Goal: Information Seeking & Learning: Check status

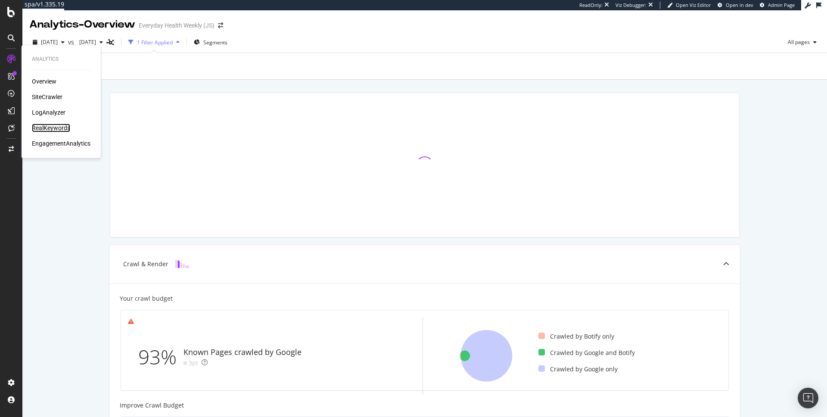
click at [56, 129] on div "RealKeywords" at bounding box center [51, 128] width 38 height 9
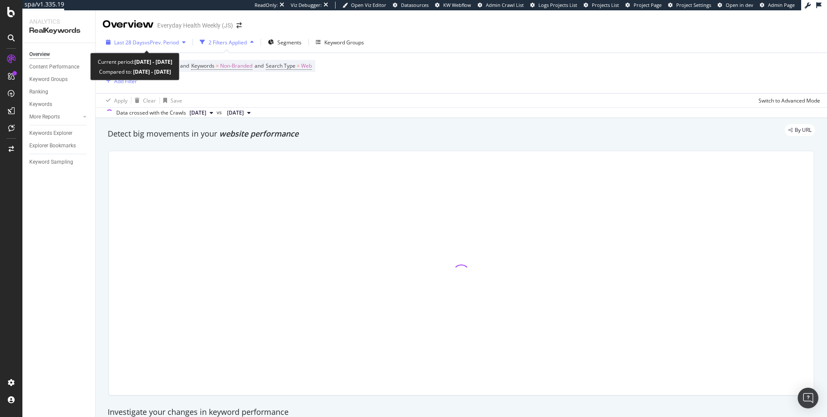
click at [159, 44] on span "vs Prev. Period" at bounding box center [162, 42] width 34 height 7
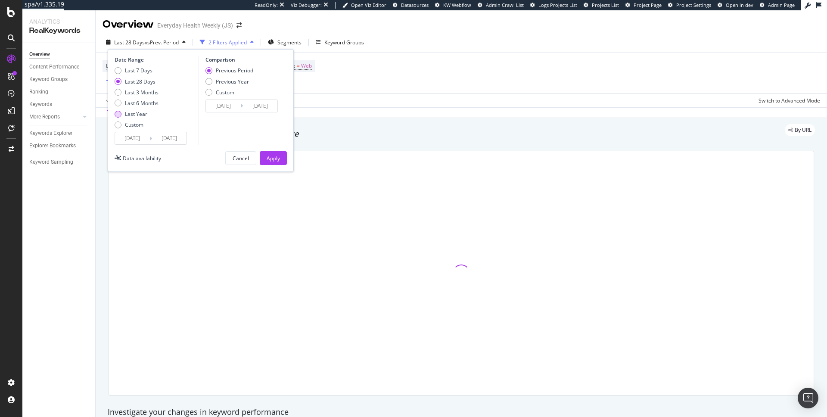
click at [128, 112] on div "Last Year" at bounding box center [136, 113] width 22 height 7
type input "[DATE]"
click at [280, 156] on div "Apply" at bounding box center [273, 158] width 13 height 7
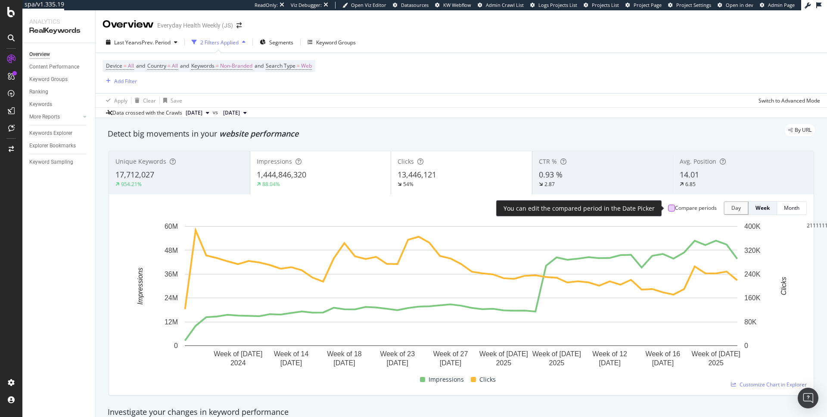
click at [670, 210] on div at bounding box center [671, 208] width 7 height 7
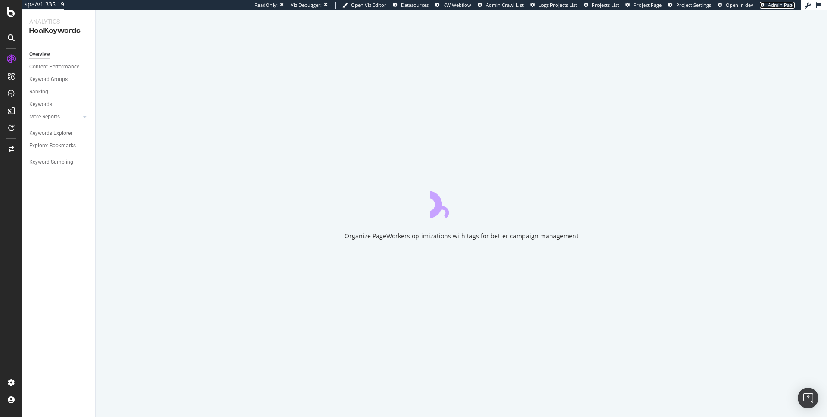
click at [776, 5] on span "Admin Page" at bounding box center [781, 5] width 27 height 6
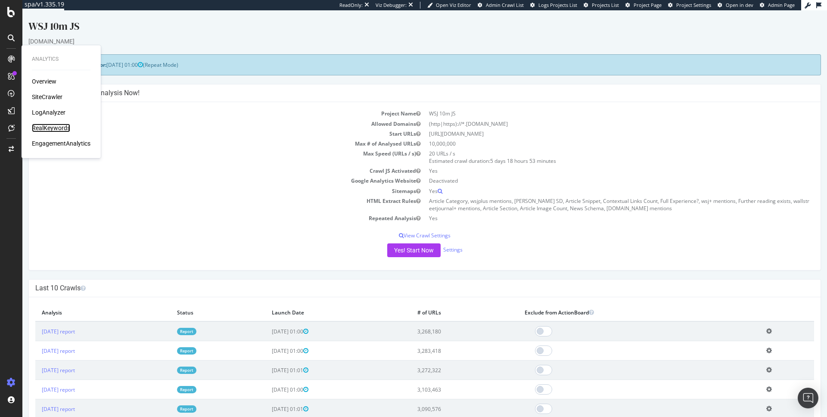
click at [57, 131] on div "RealKeywords" at bounding box center [51, 128] width 38 height 9
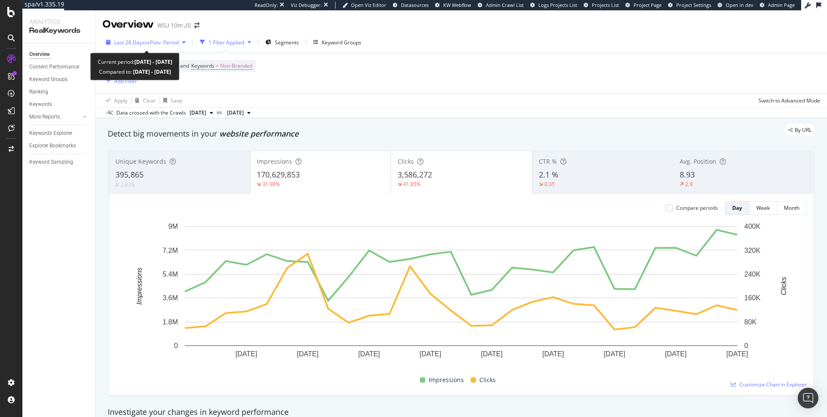
click at [145, 40] on span "vs Prev. Period" at bounding box center [162, 42] width 34 height 7
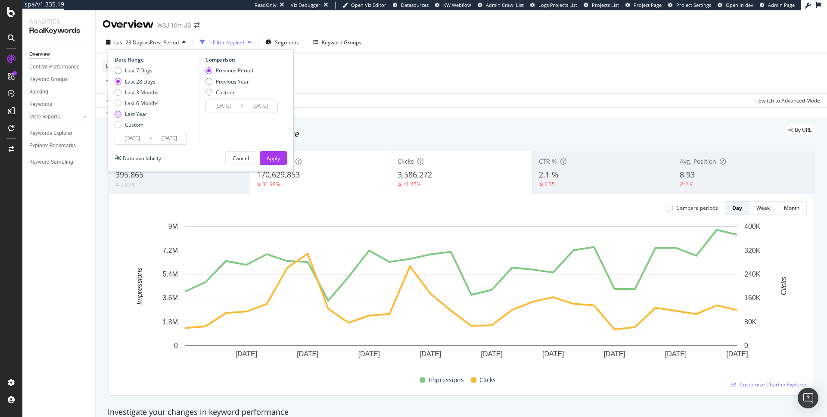
click at [125, 114] on div "Last Year" at bounding box center [136, 113] width 22 height 7
type input "[DATE]"
type input "2023/08/10"
type input "2024/08/08"
click at [264, 156] on button "Apply" at bounding box center [273, 158] width 27 height 14
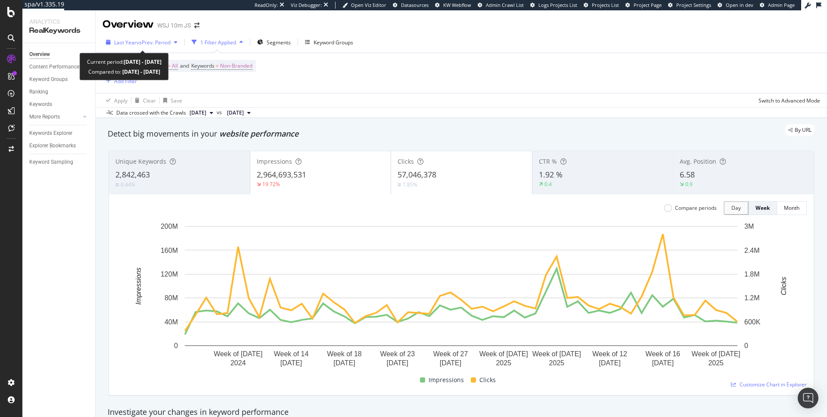
click at [143, 42] on span "vs Prev. Period" at bounding box center [154, 42] width 34 height 7
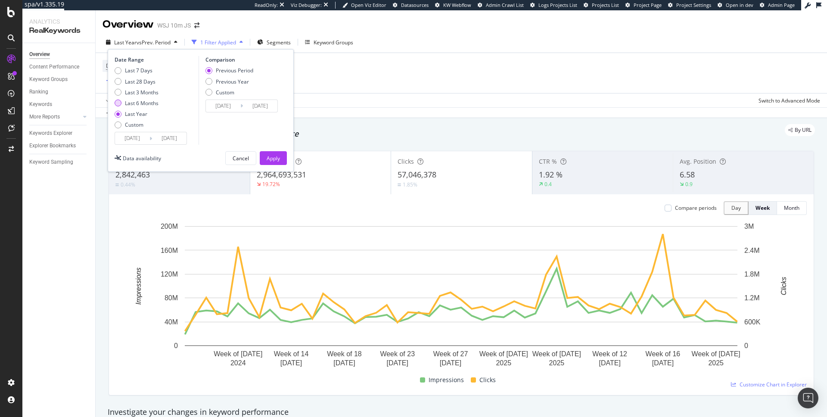
click at [133, 104] on div "Last 6 Months" at bounding box center [142, 103] width 34 height 7
type input "2025/02/09"
type input "2024/08/11"
type input "2025/02/08"
click at [269, 155] on div "Apply" at bounding box center [273, 158] width 13 height 7
